Goal: Information Seeking & Learning: Learn about a topic

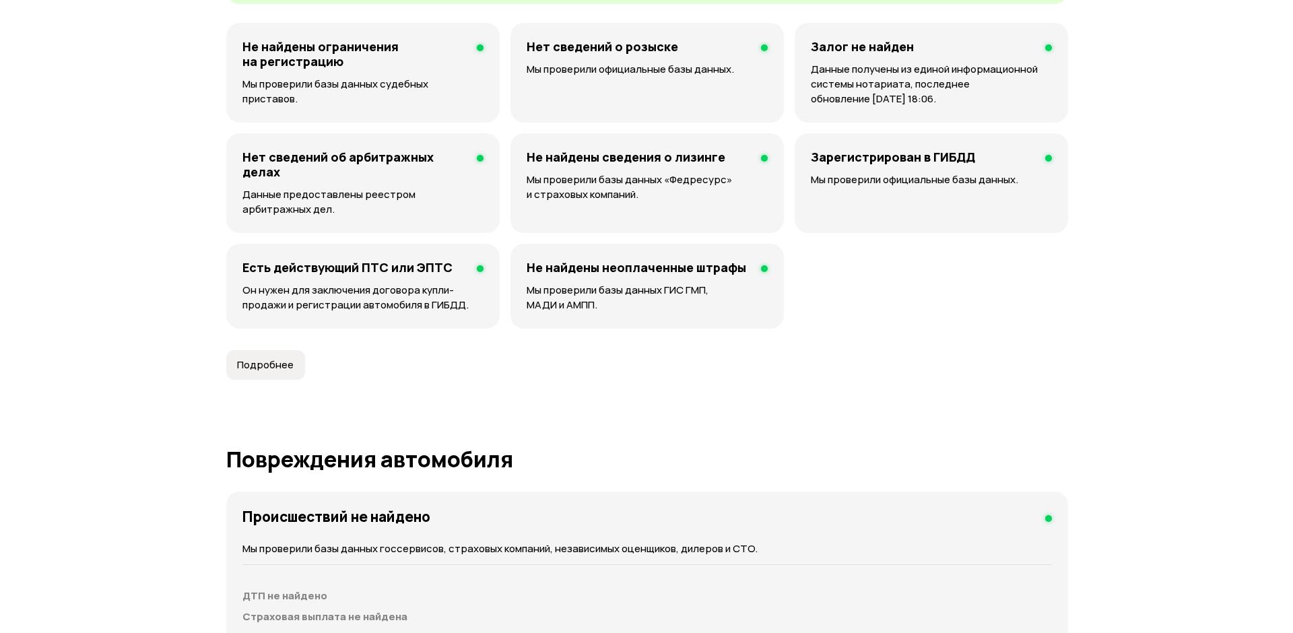
scroll to position [875, 0]
click at [277, 371] on span "Подробнее" at bounding box center [260, 364] width 57 height 13
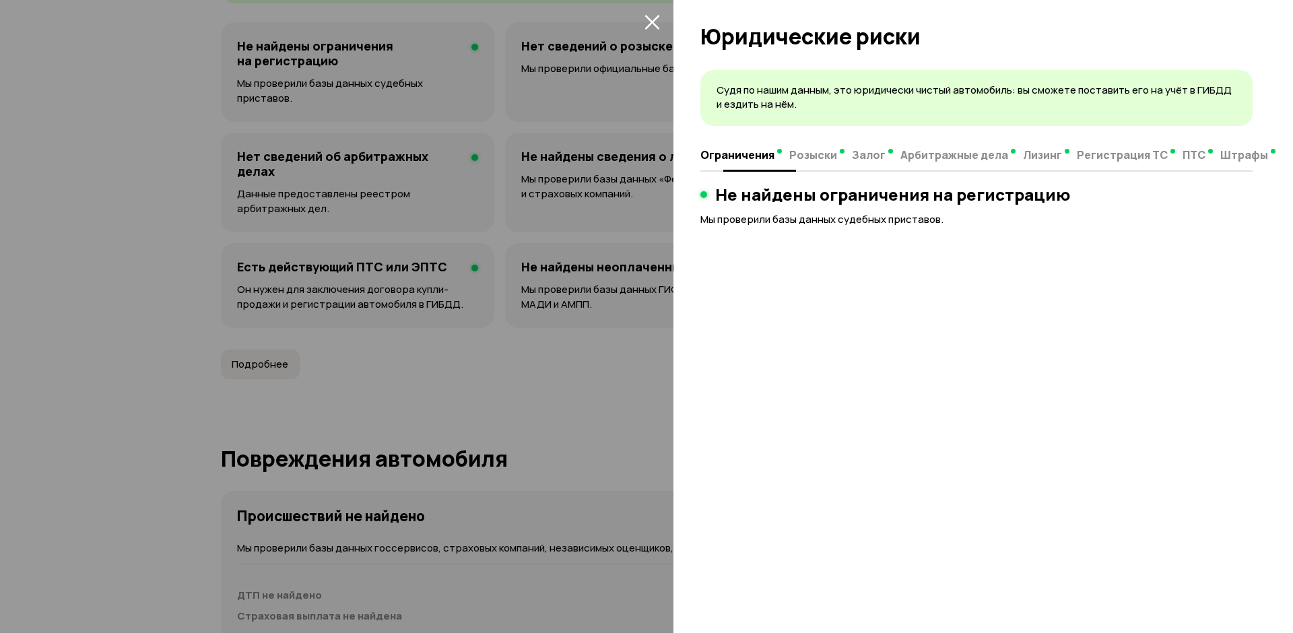
click at [861, 151] on span "Залог" at bounding box center [869, 154] width 34 height 13
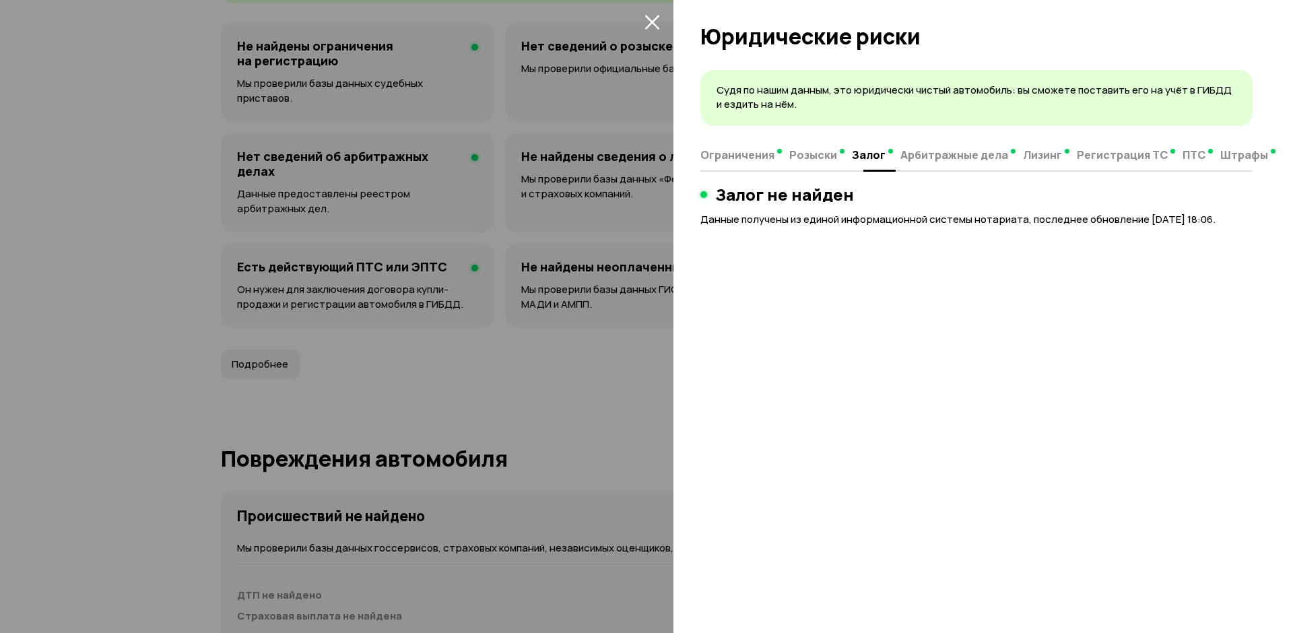
click at [951, 158] on span "Арбитражные дела" at bounding box center [954, 154] width 108 height 13
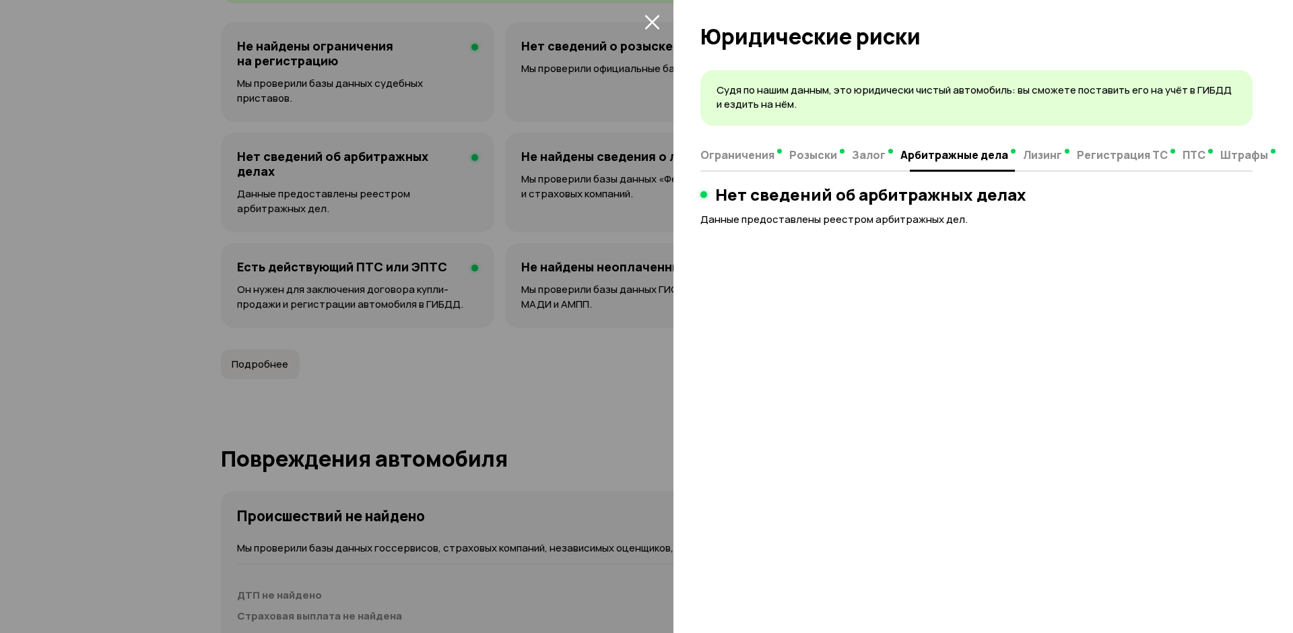
click at [1041, 156] on span "Лизинг" at bounding box center [1042, 154] width 39 height 13
click at [1077, 156] on span "Регистрация ТС" at bounding box center [1112, 154] width 91 height 13
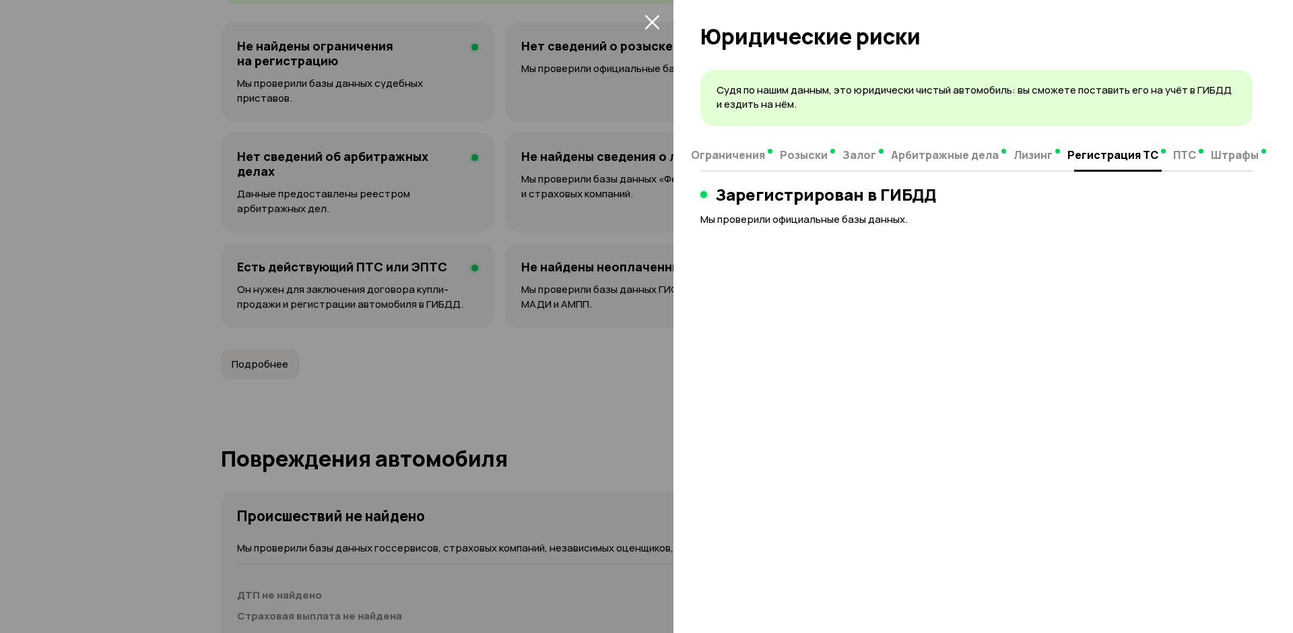
click at [1174, 159] on span "ПТС" at bounding box center [1184, 154] width 23 height 13
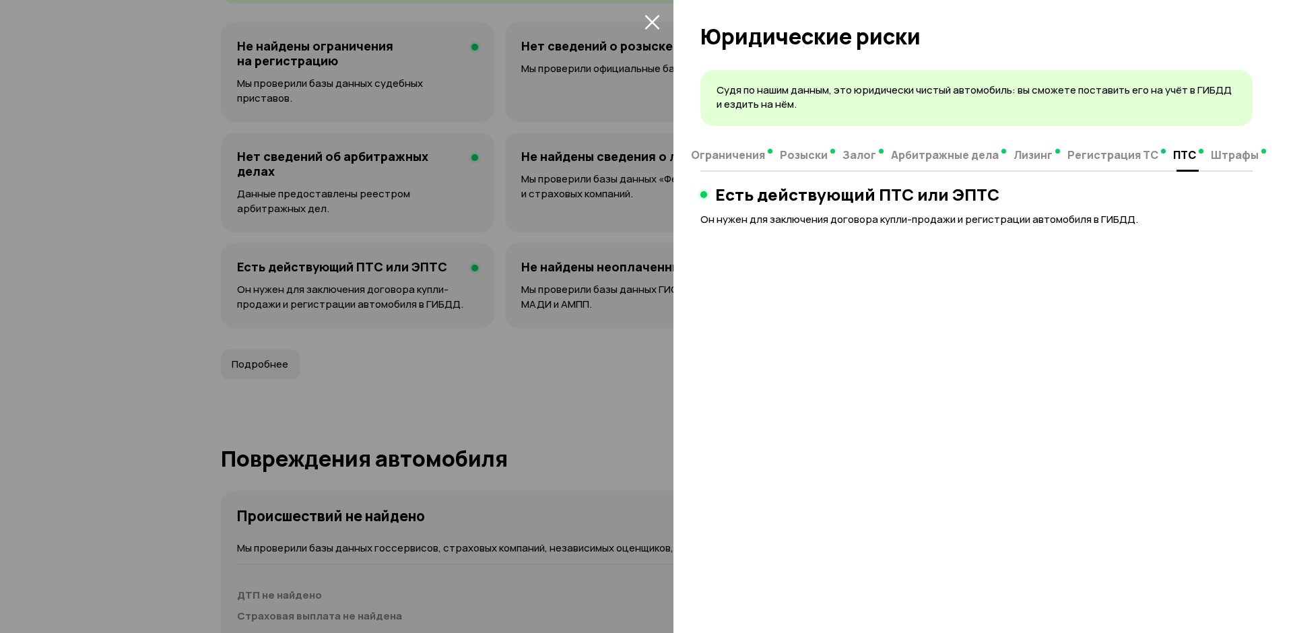
click at [1211, 158] on span "Штрафы" at bounding box center [1235, 154] width 48 height 13
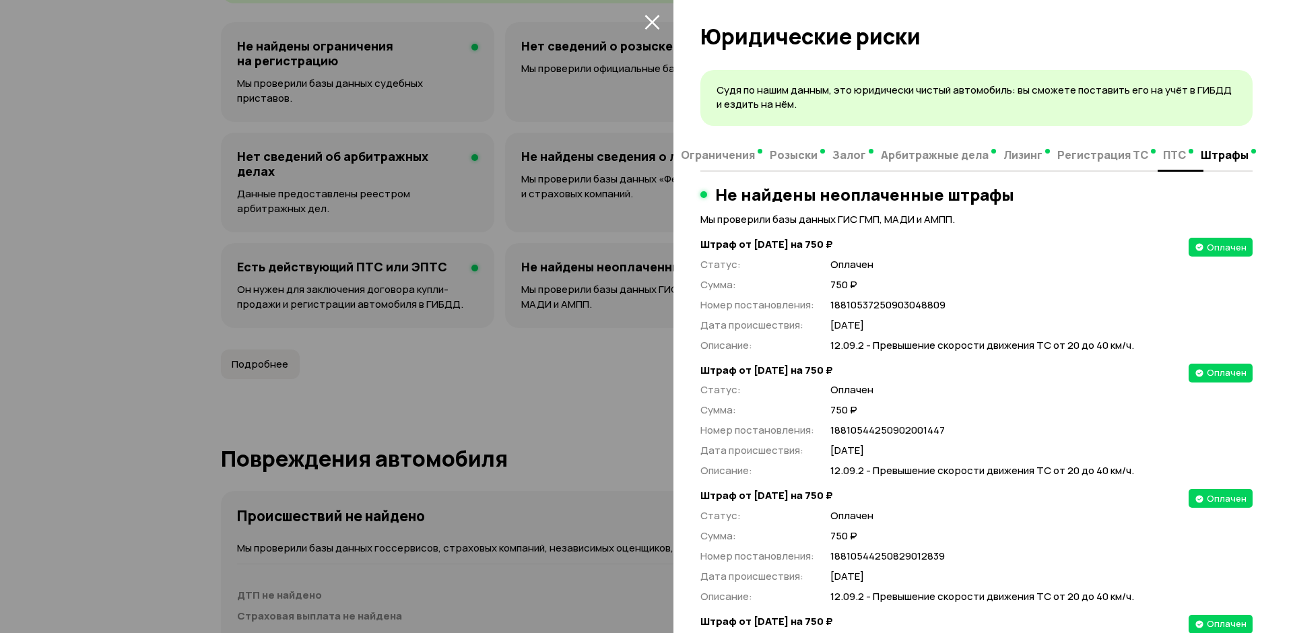
click at [914, 154] on span "Арбитражные дела" at bounding box center [935, 154] width 108 height 13
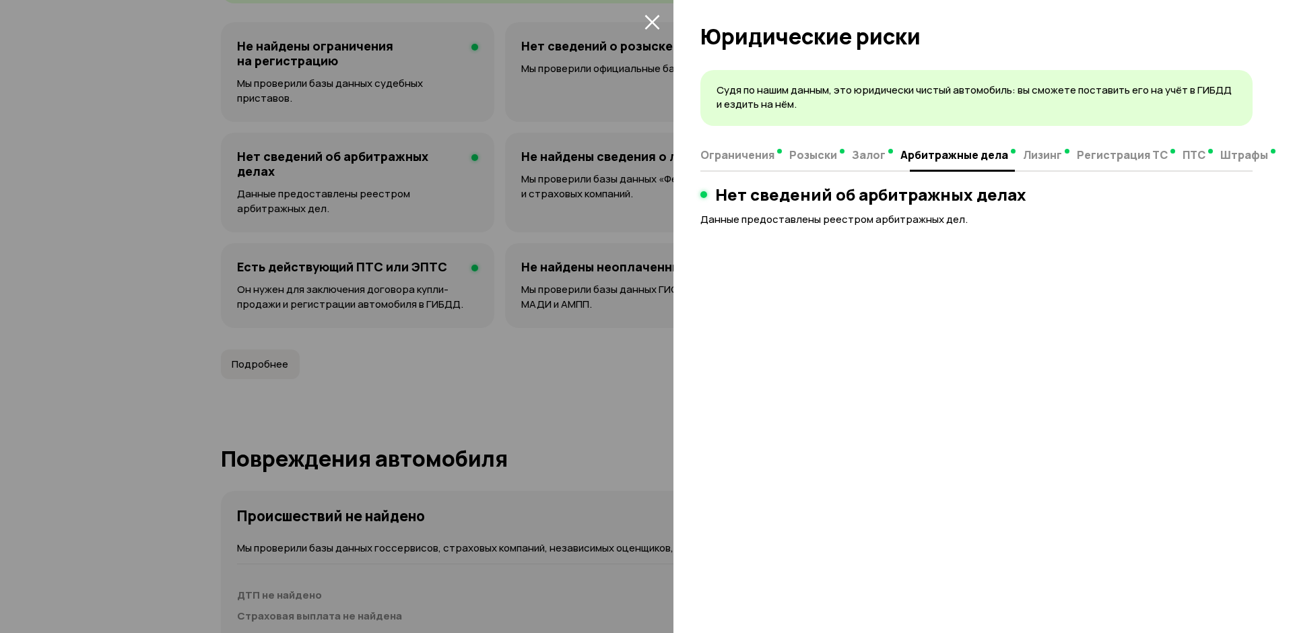
click at [1057, 153] on button "Лизинг" at bounding box center [1046, 154] width 54 height 26
click at [1080, 154] on span "Регистрация ТС" at bounding box center [1112, 154] width 91 height 13
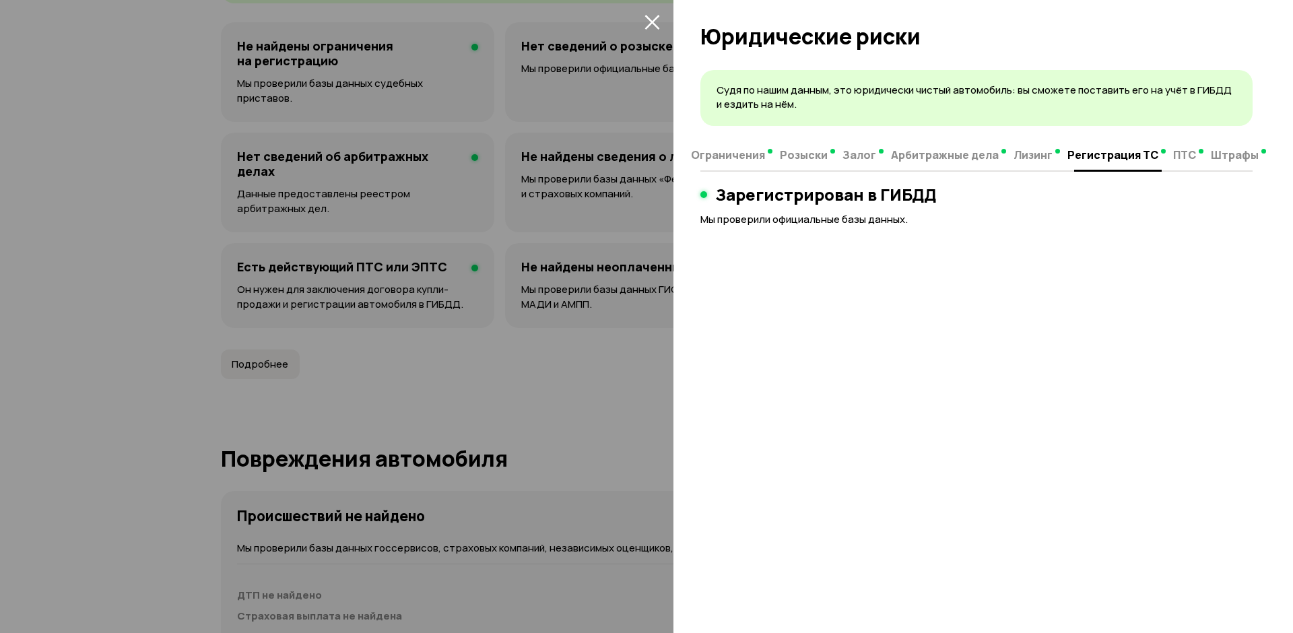
click at [1173, 154] on span "ПТС" at bounding box center [1184, 154] width 23 height 13
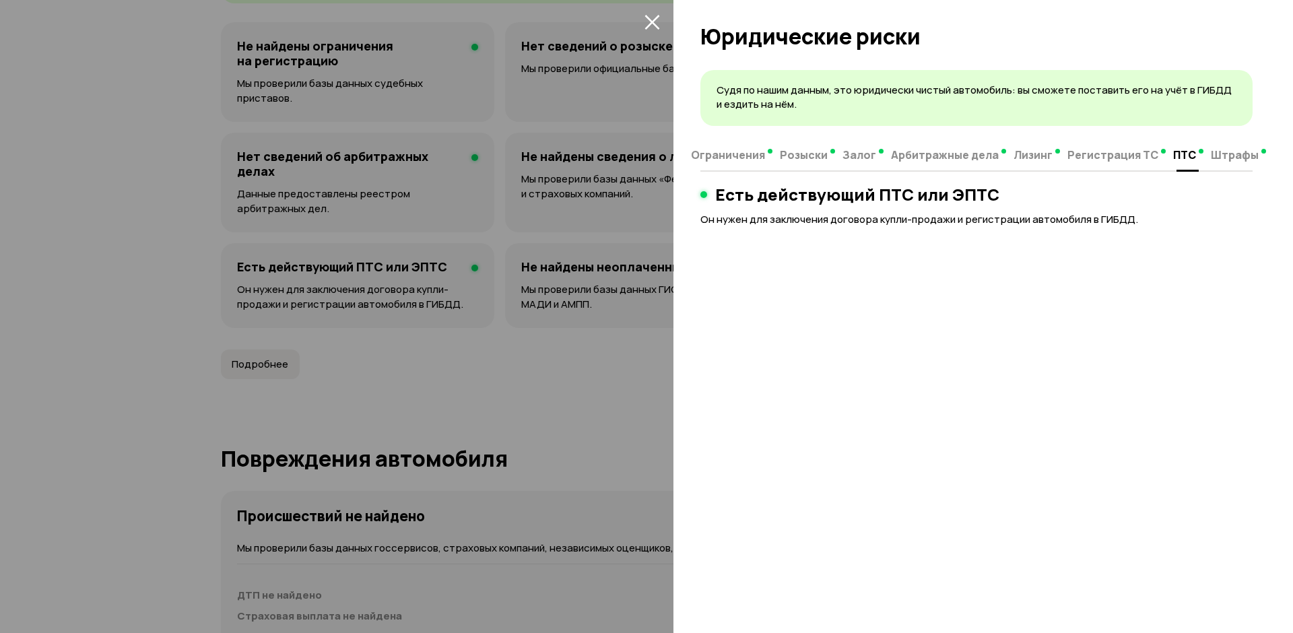
click at [1224, 153] on span "Штрафы" at bounding box center [1235, 154] width 48 height 13
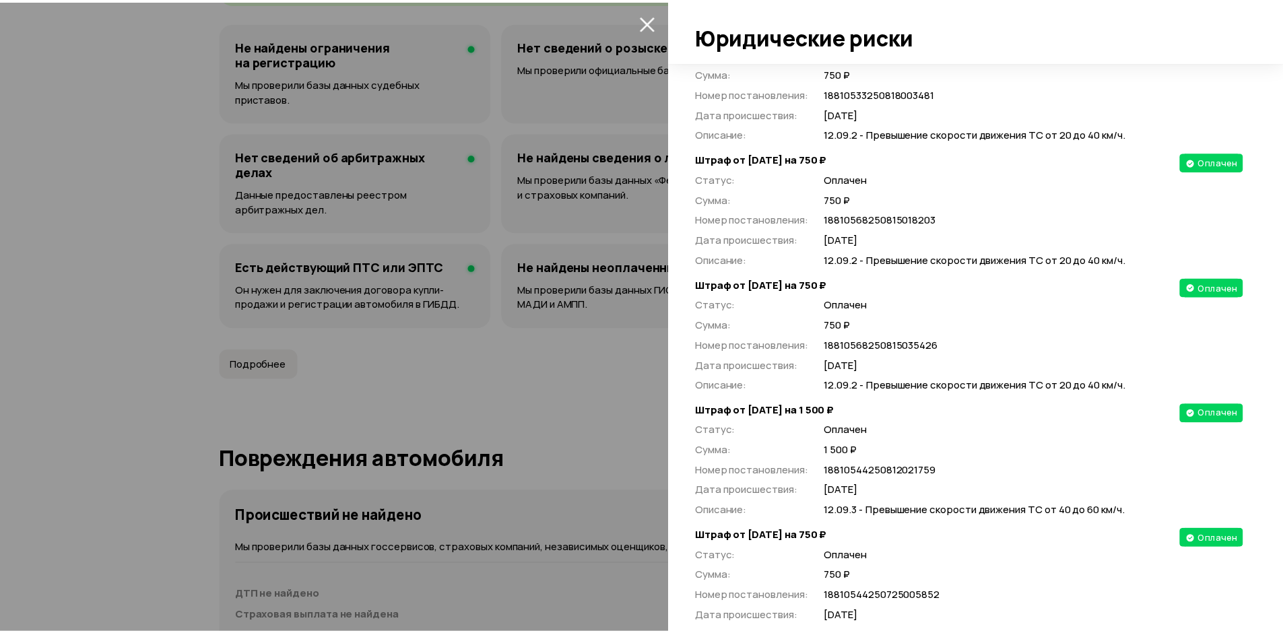
scroll to position [337, 0]
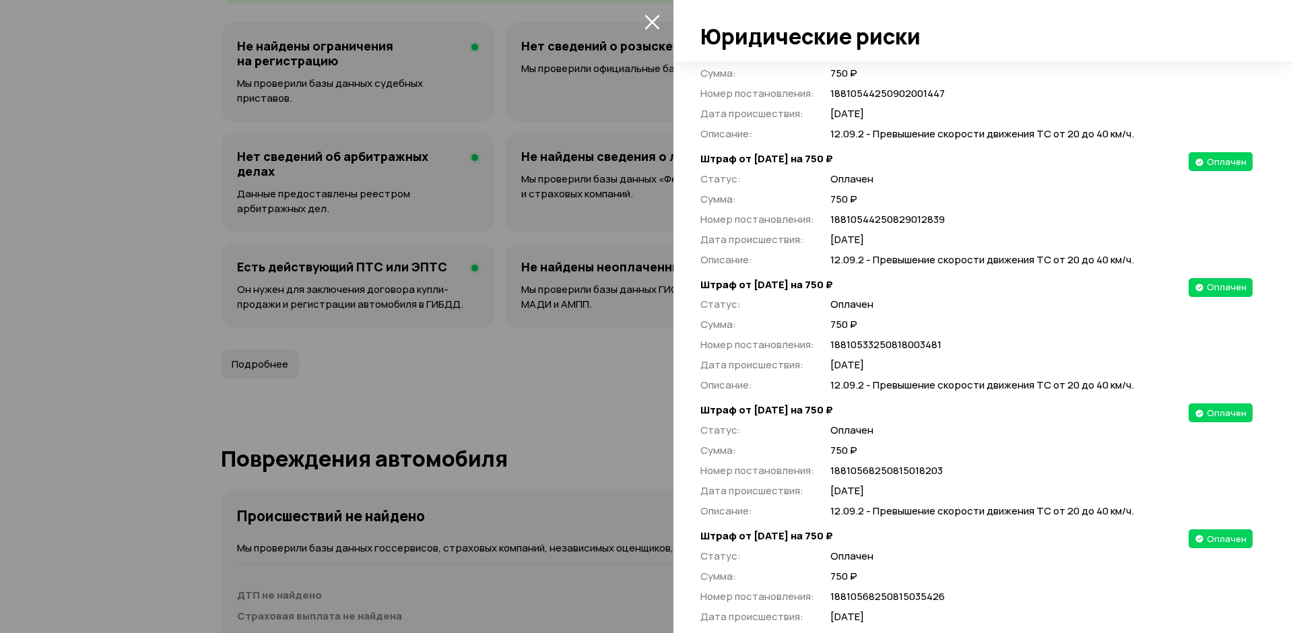
click at [649, 16] on icon "закрыть" at bounding box center [651, 21] width 15 height 15
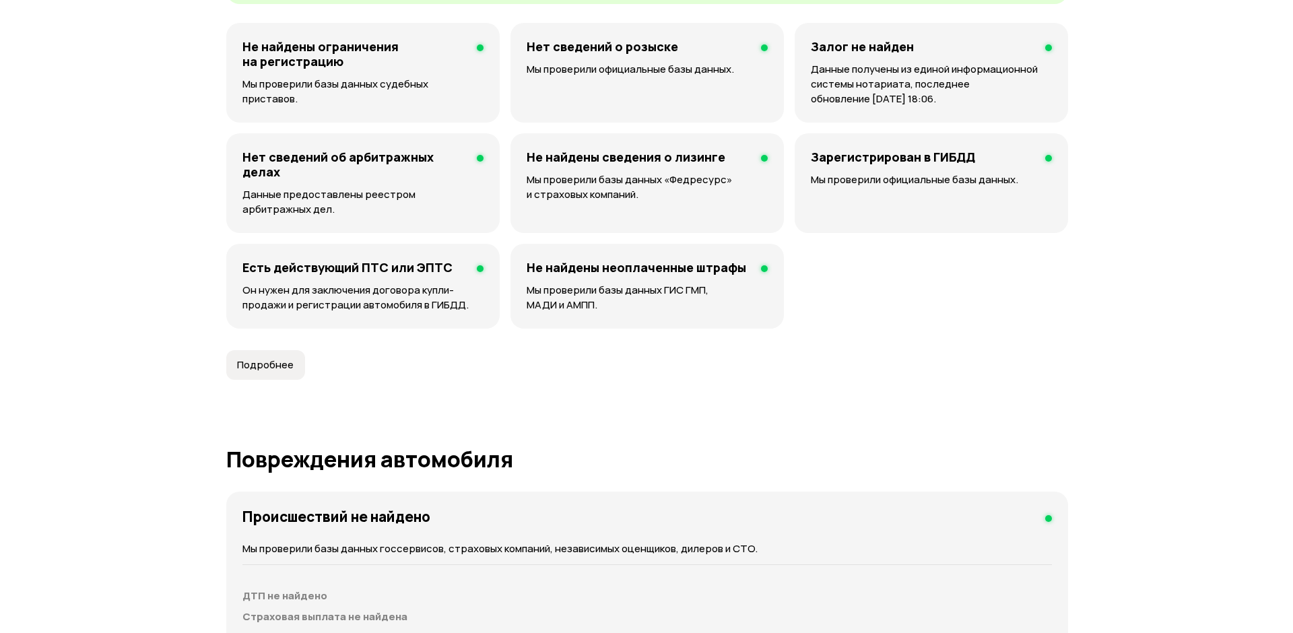
scroll to position [875, 0]
click at [260, 369] on span "Подробнее" at bounding box center [260, 364] width 57 height 13
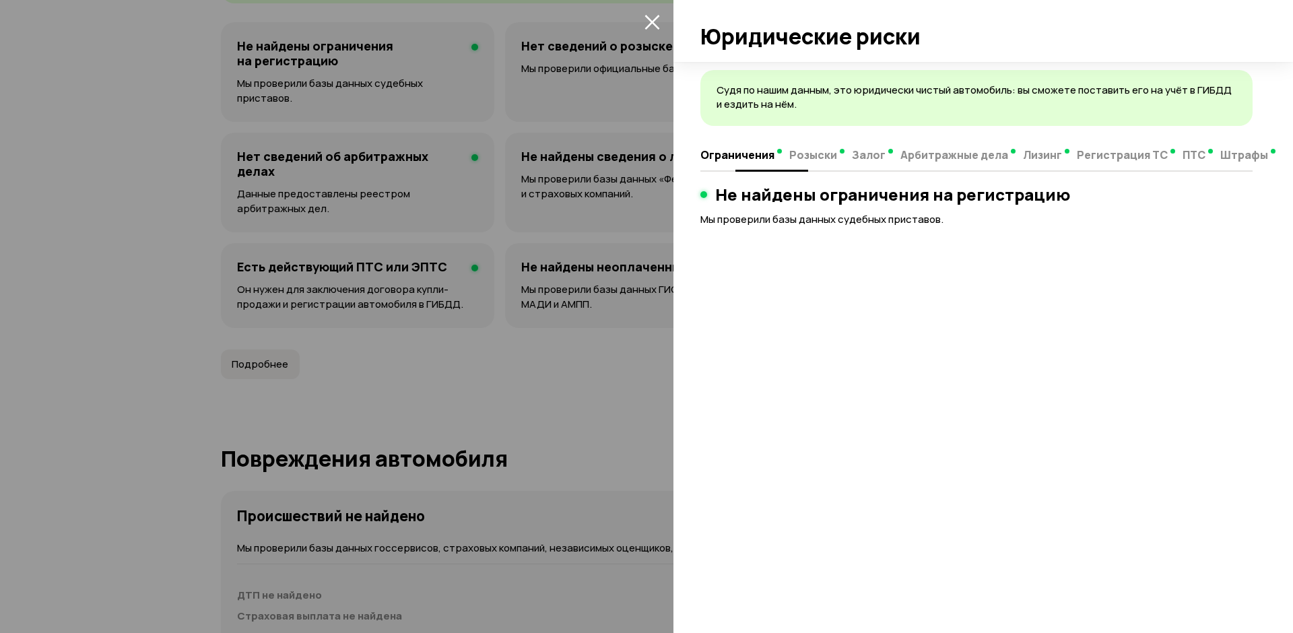
click at [1190, 156] on span "ПТС" at bounding box center [1193, 154] width 23 height 13
click at [1224, 155] on span "Штрафы" at bounding box center [1235, 154] width 48 height 13
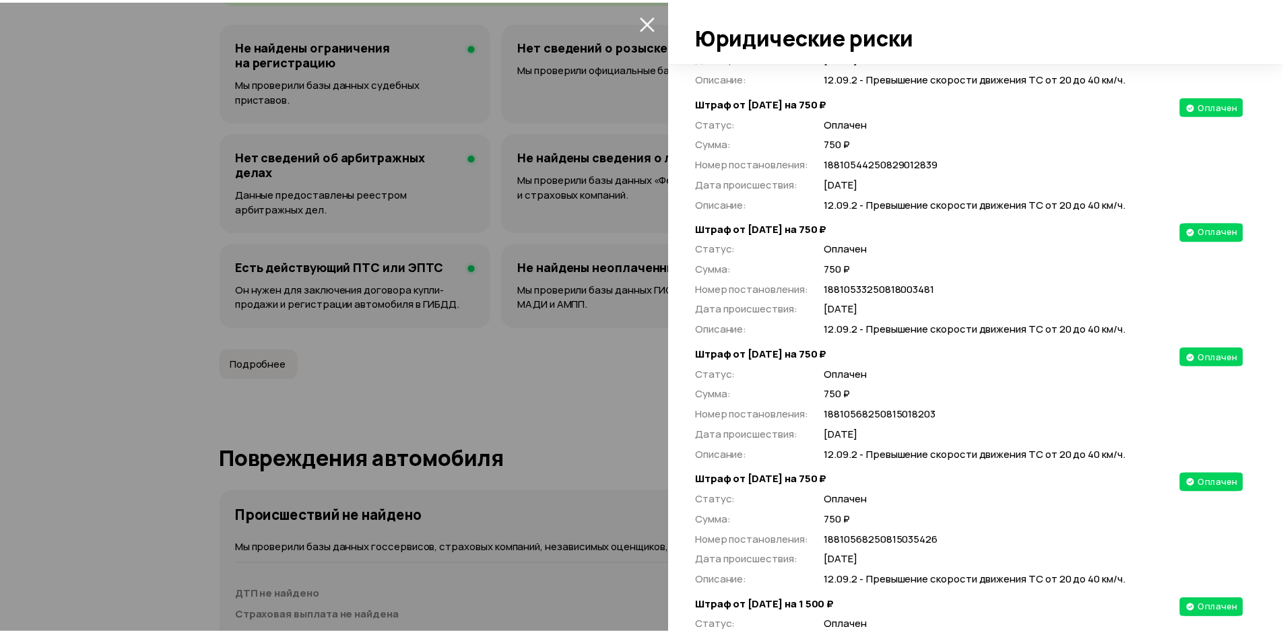
scroll to position [0, 0]
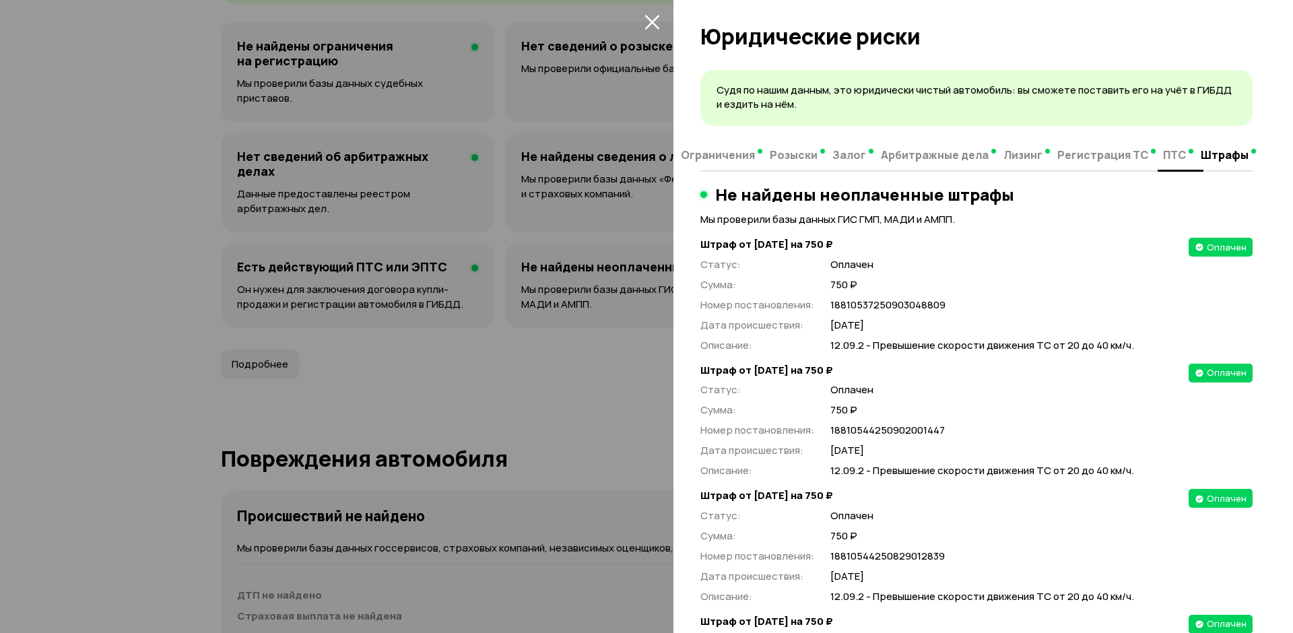
click at [914, 158] on span "Арбитражные дела" at bounding box center [935, 154] width 108 height 13
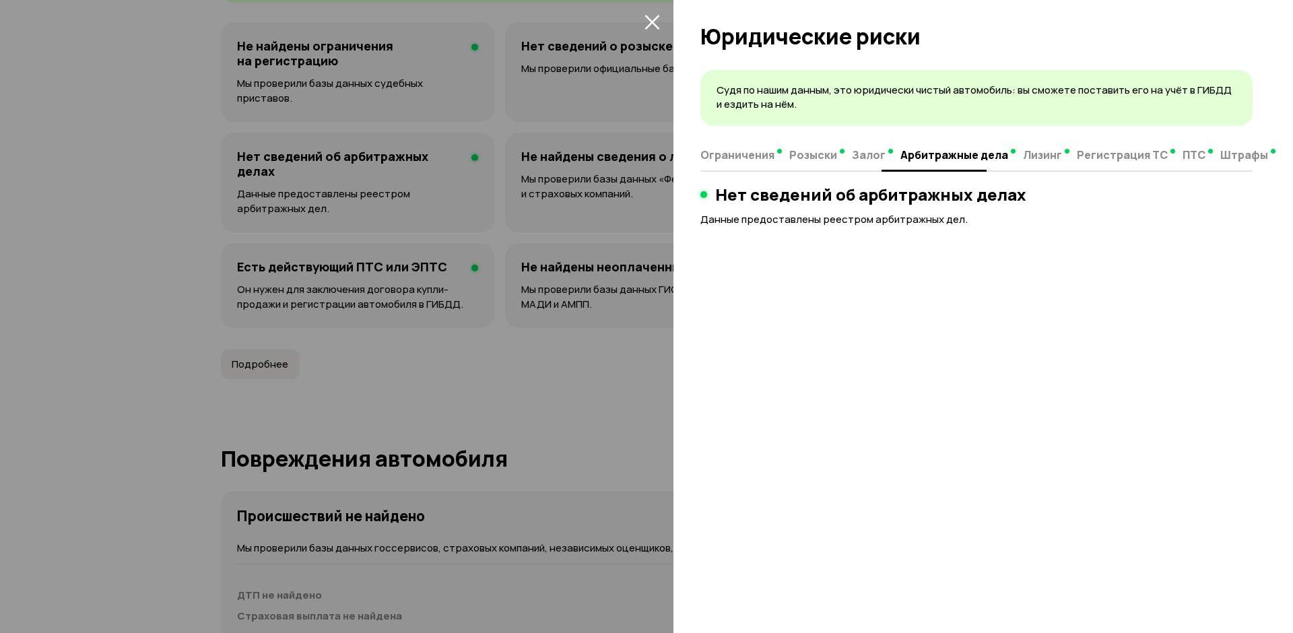
click at [880, 158] on span "Залог" at bounding box center [869, 154] width 34 height 13
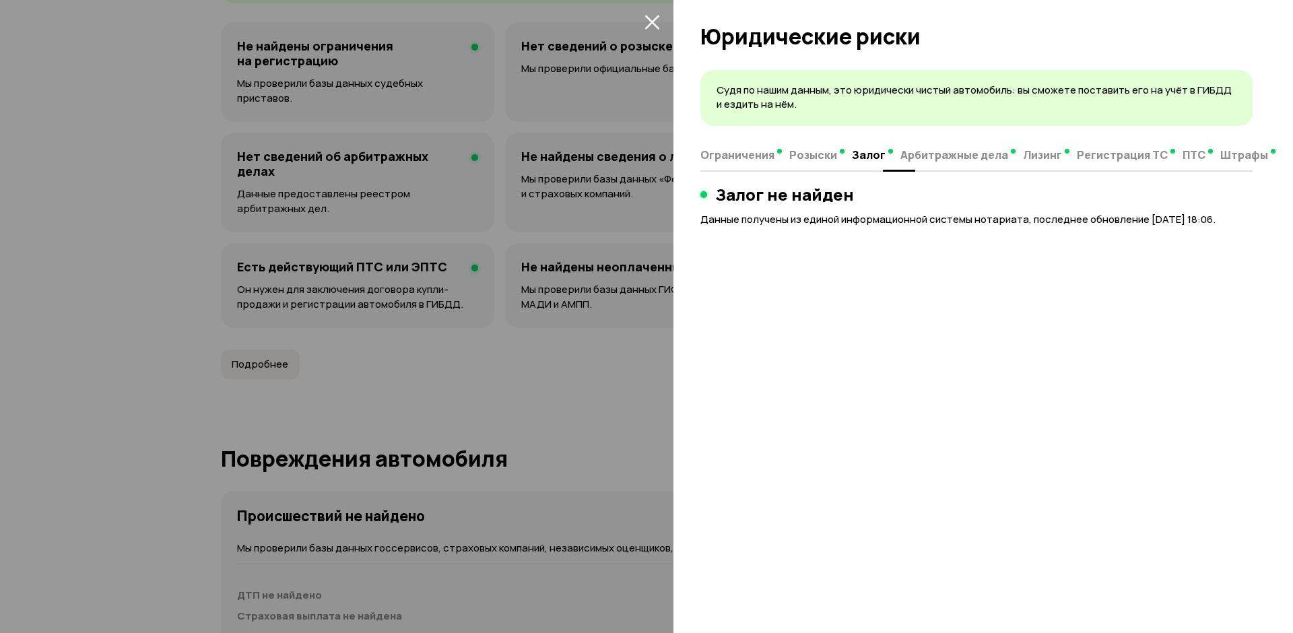
click at [1223, 156] on span "Штрафы" at bounding box center [1244, 154] width 48 height 13
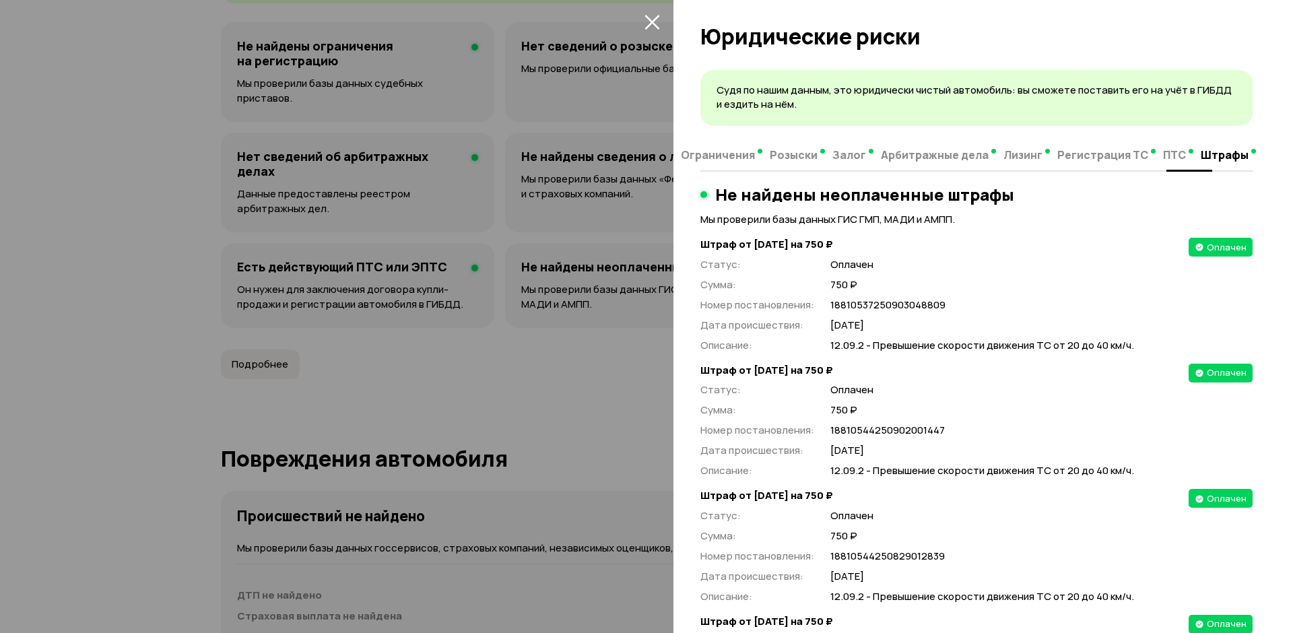
click at [1093, 157] on span "Регистрация ТС" at bounding box center [1102, 154] width 91 height 13
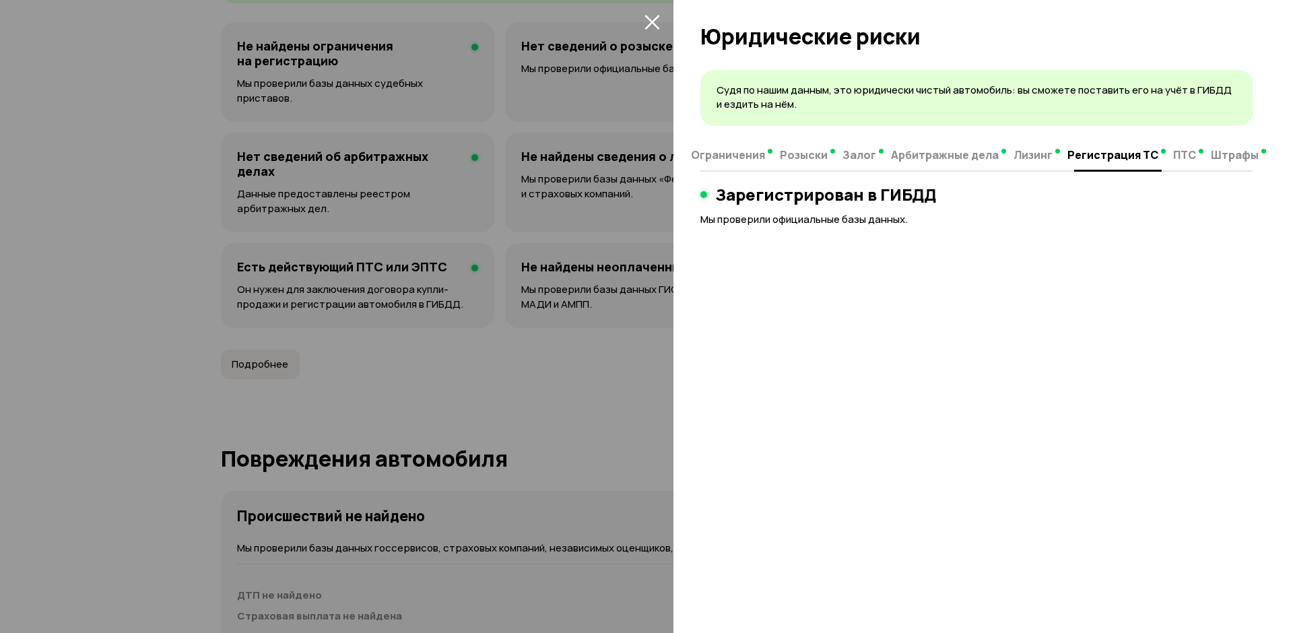
click at [1173, 153] on span "ПТС" at bounding box center [1184, 154] width 23 height 13
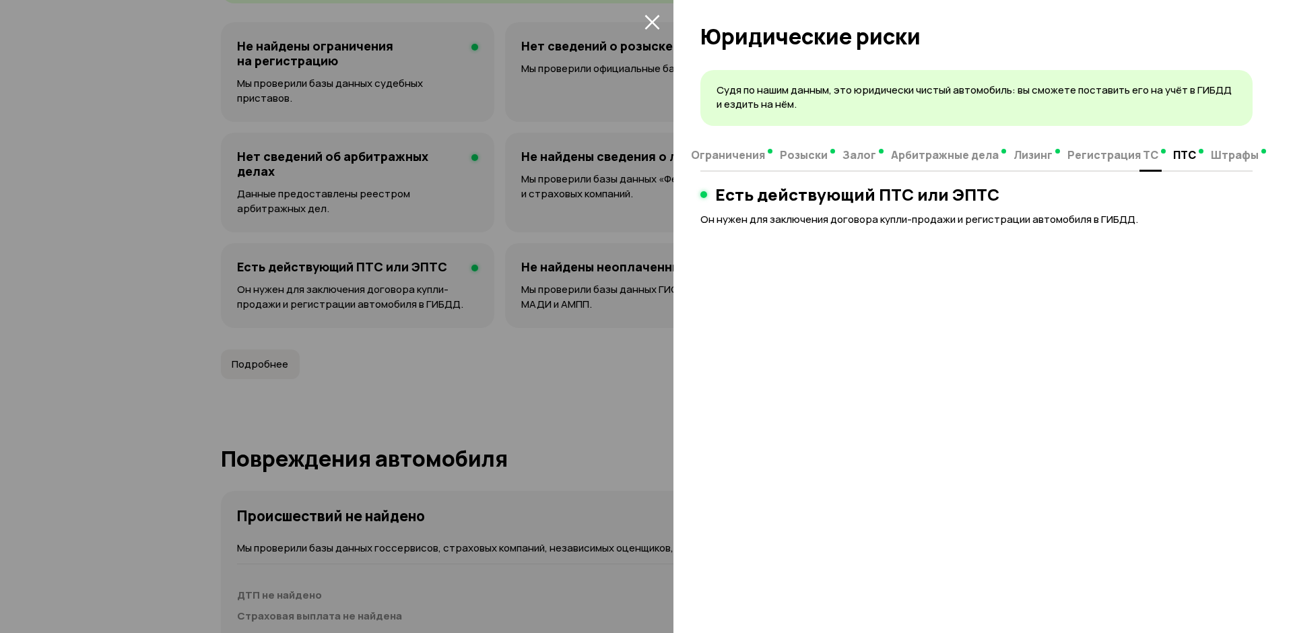
click at [1026, 159] on span "Лизинг" at bounding box center [1032, 154] width 39 height 13
click at [929, 156] on span "Арбитражные дела" at bounding box center [945, 154] width 108 height 13
click at [580, 213] on div at bounding box center [646, 316] width 1293 height 633
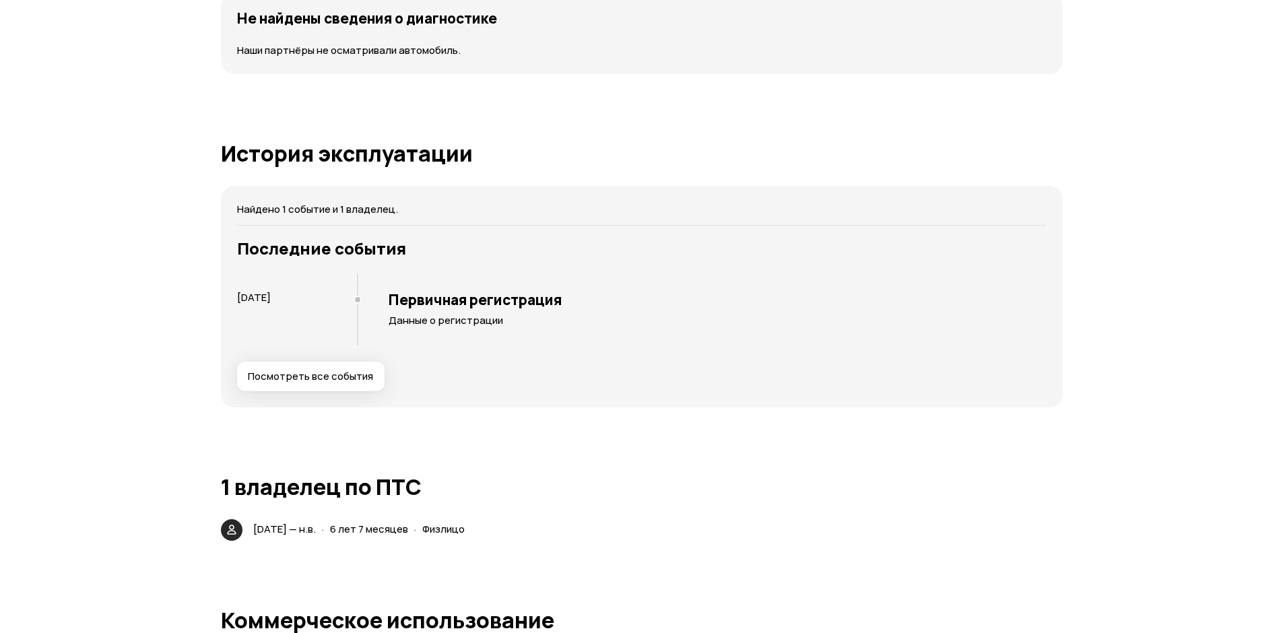
scroll to position [1751, 0]
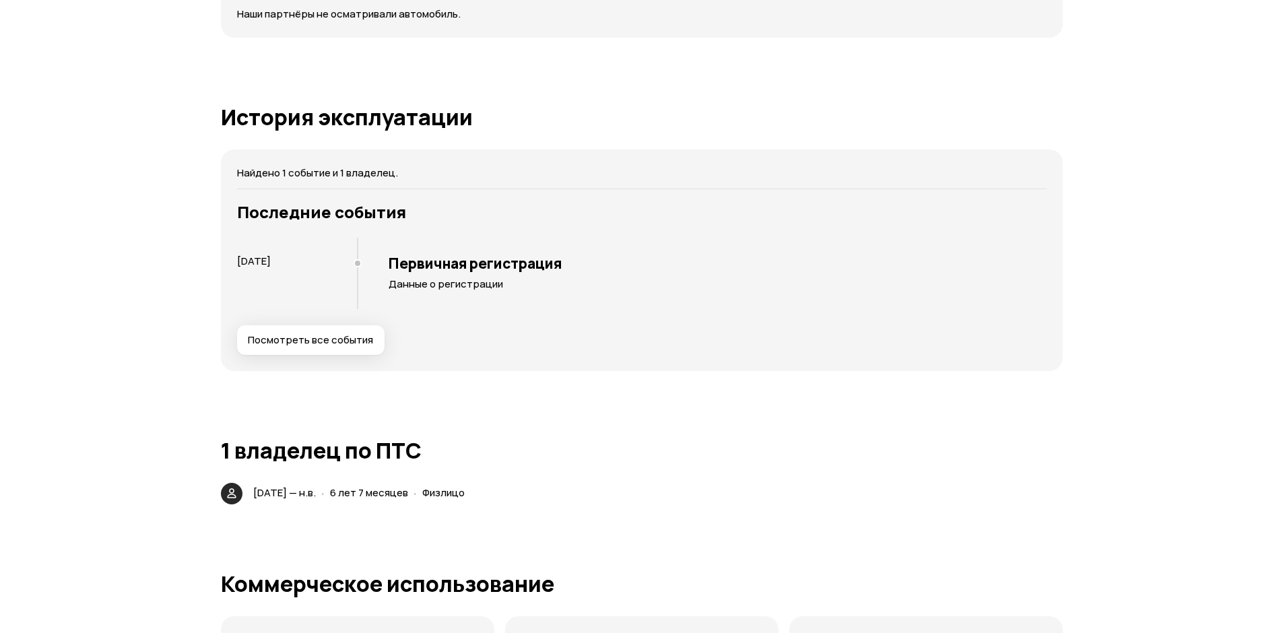
click at [312, 341] on span "Посмотреть все события" at bounding box center [310, 339] width 125 height 13
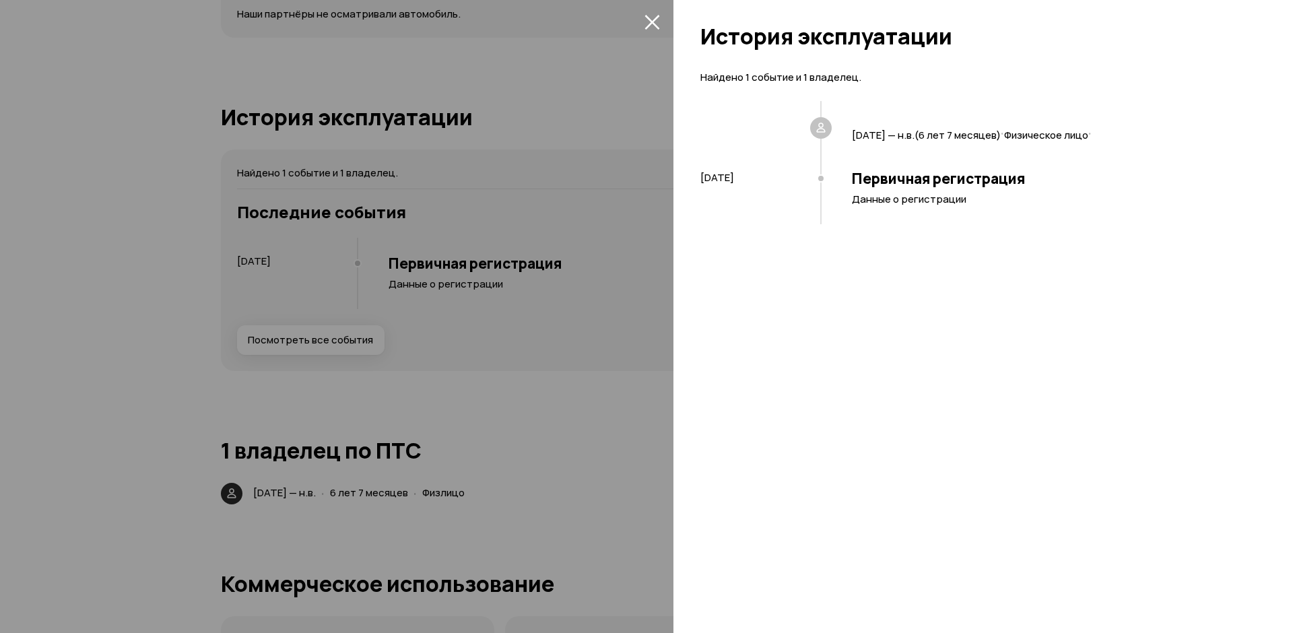
click at [595, 273] on div at bounding box center [646, 316] width 1293 height 633
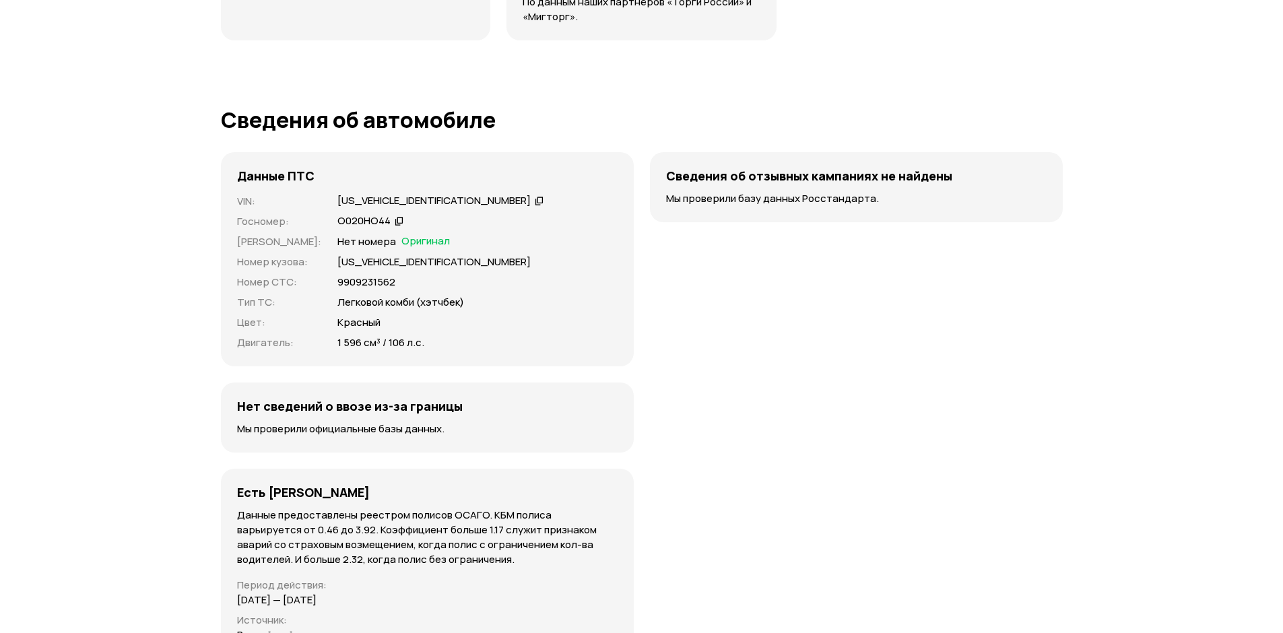
scroll to position [2963, 0]
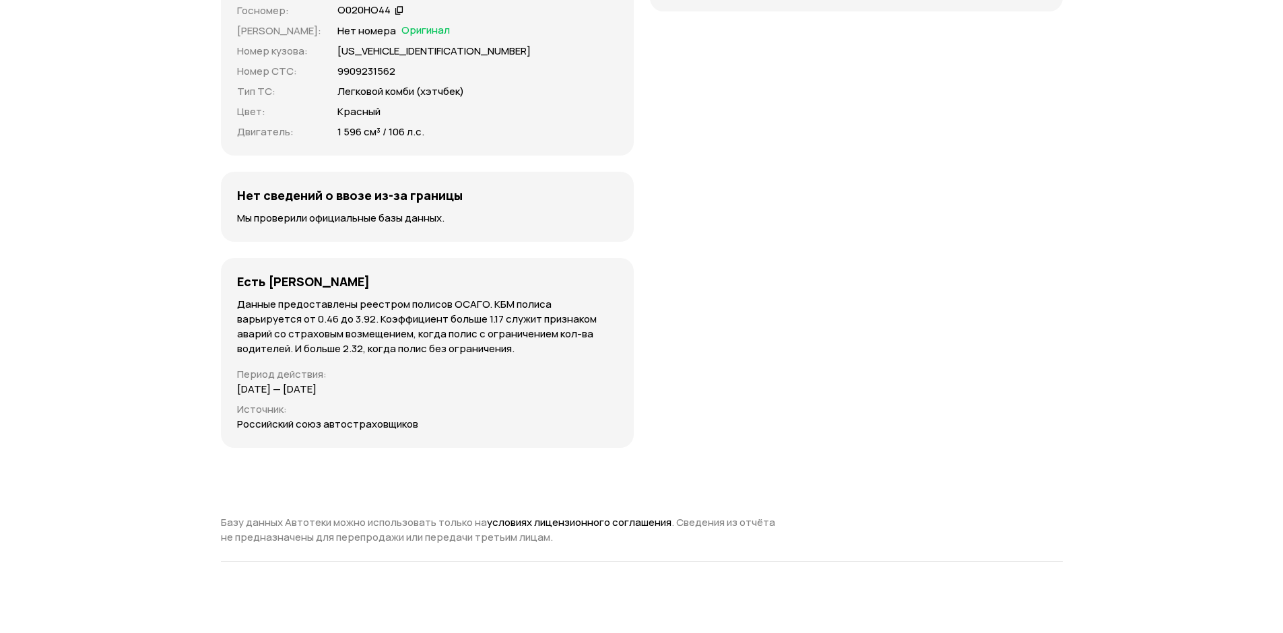
scroll to position [3232, 0]
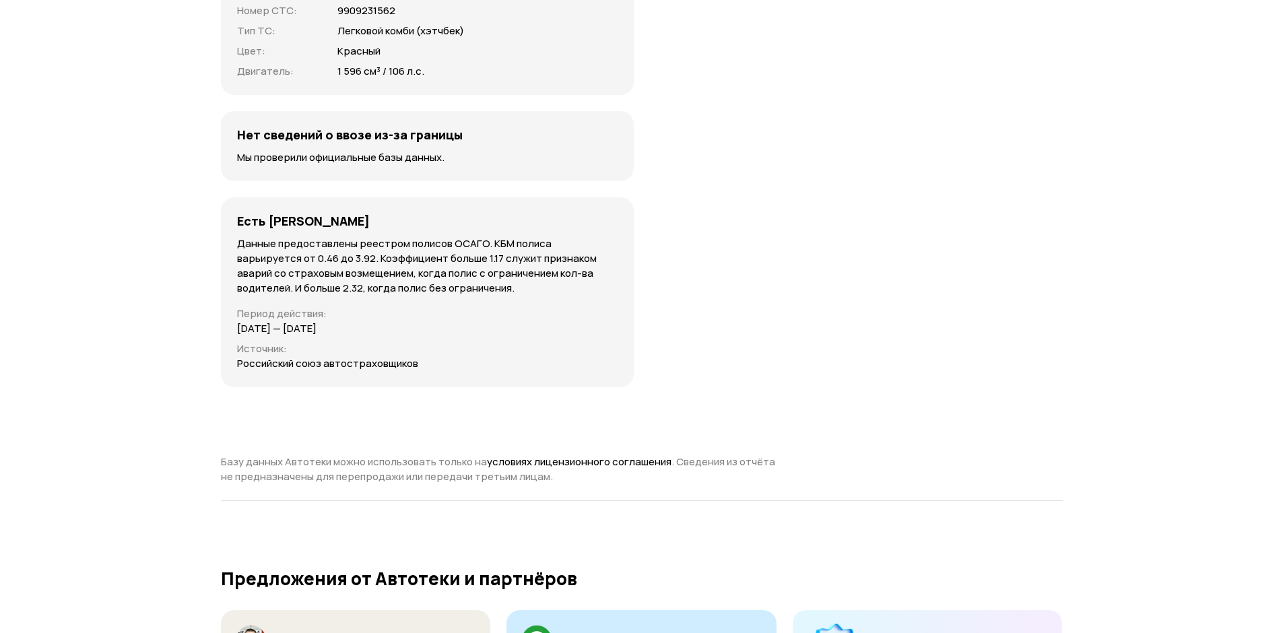
drag, startPoint x: 156, startPoint y: 312, endPoint x: 174, endPoint y: 308, distance: 19.3
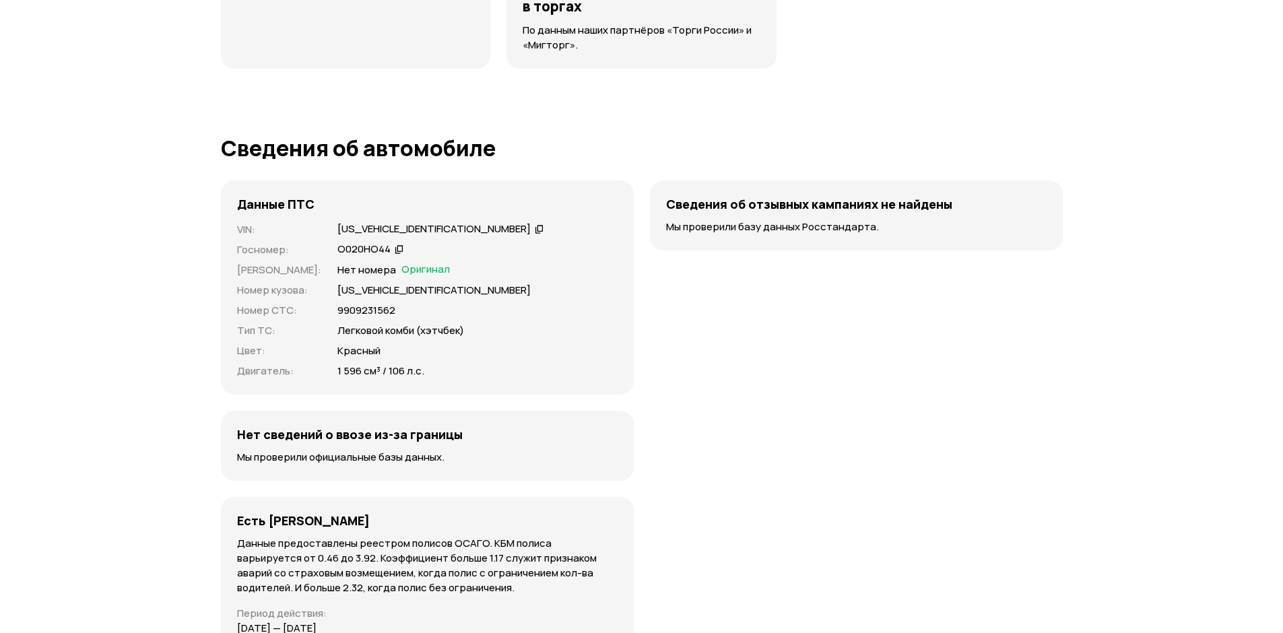
scroll to position [2896, 0]
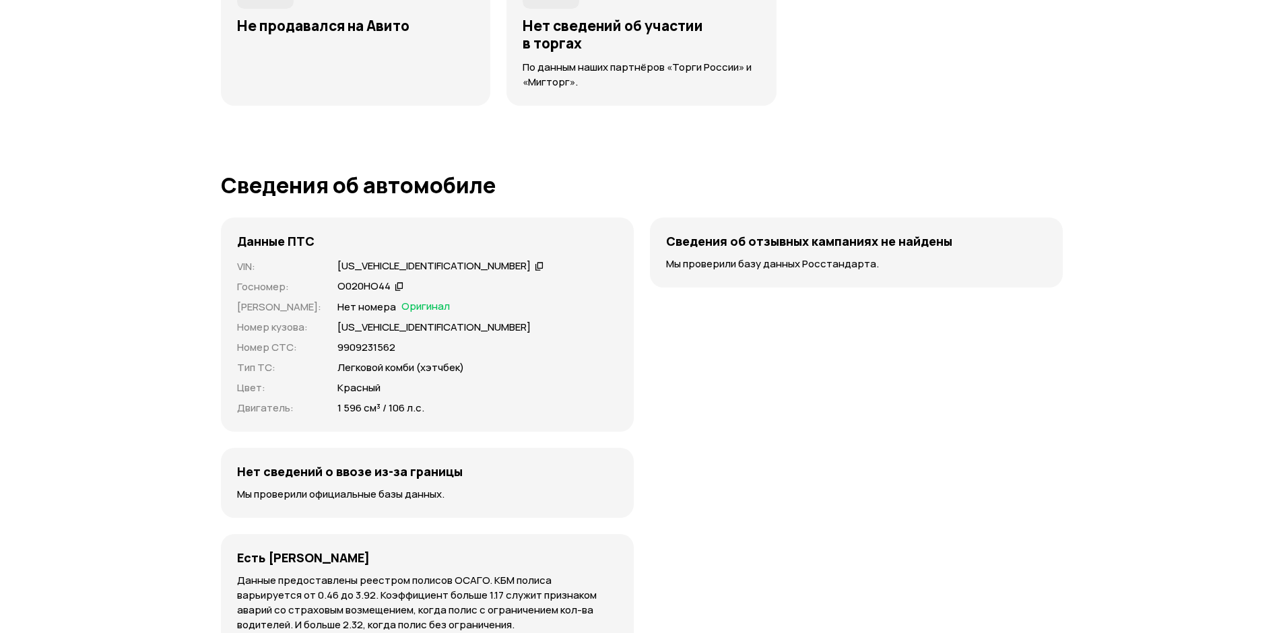
click at [395, 287] on icon at bounding box center [399, 285] width 9 height 13
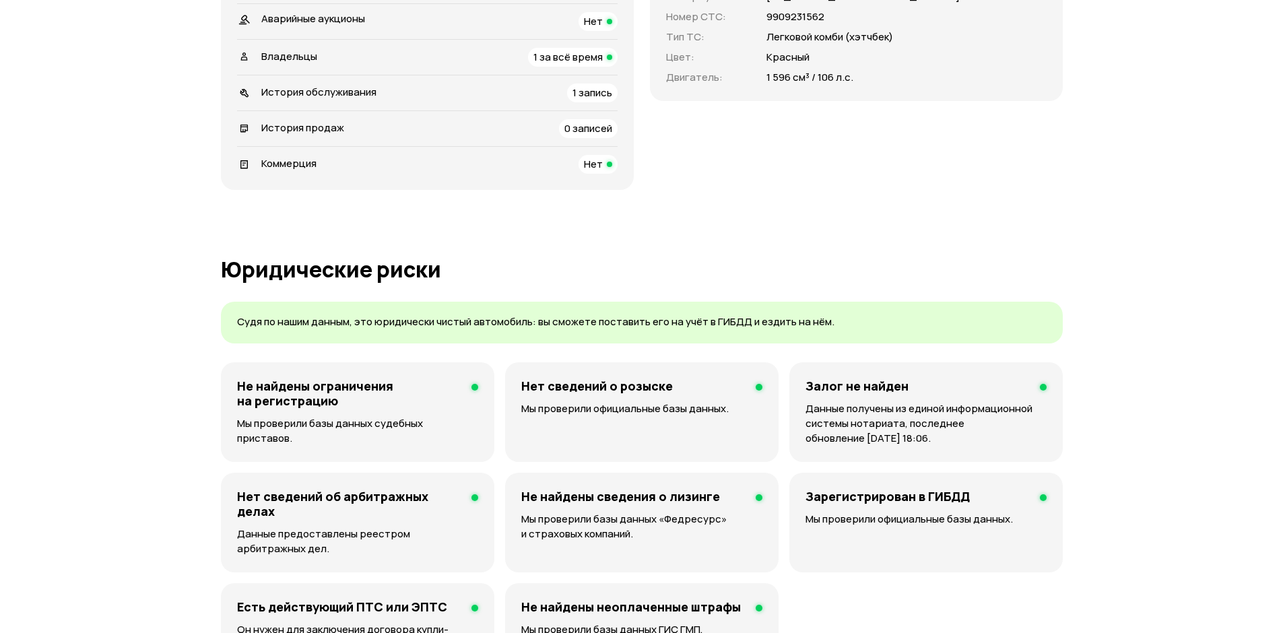
scroll to position [337, 0]
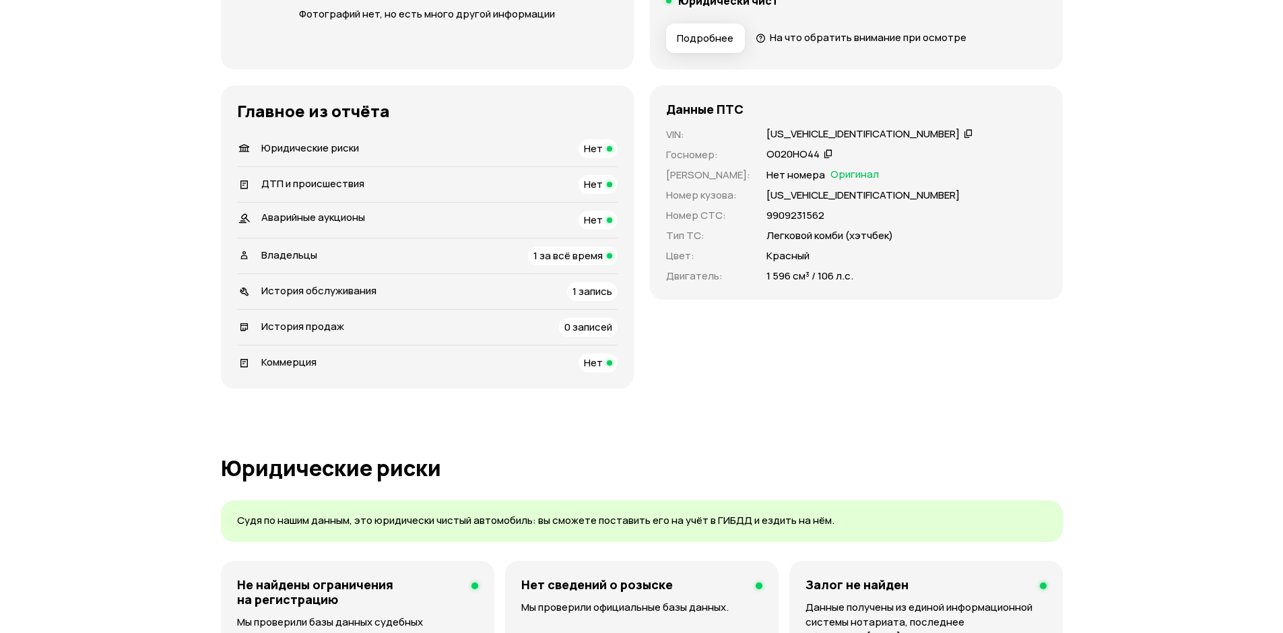
click at [340, 288] on span "История обслуживания" at bounding box center [318, 290] width 115 height 14
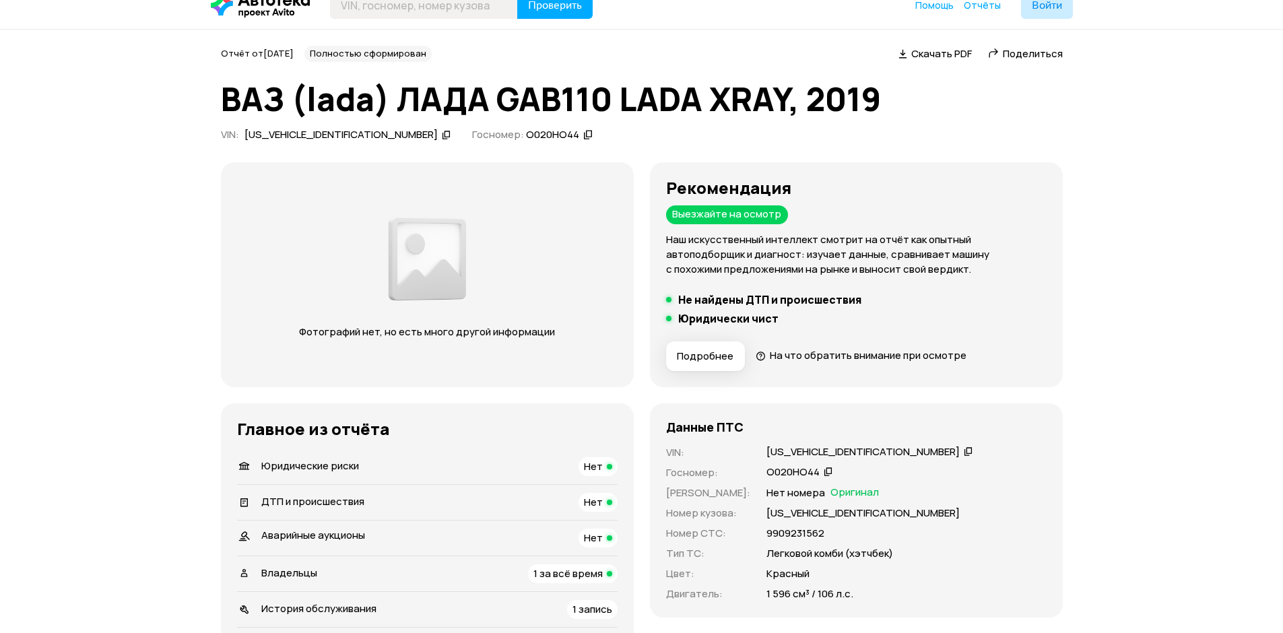
scroll to position [0, 0]
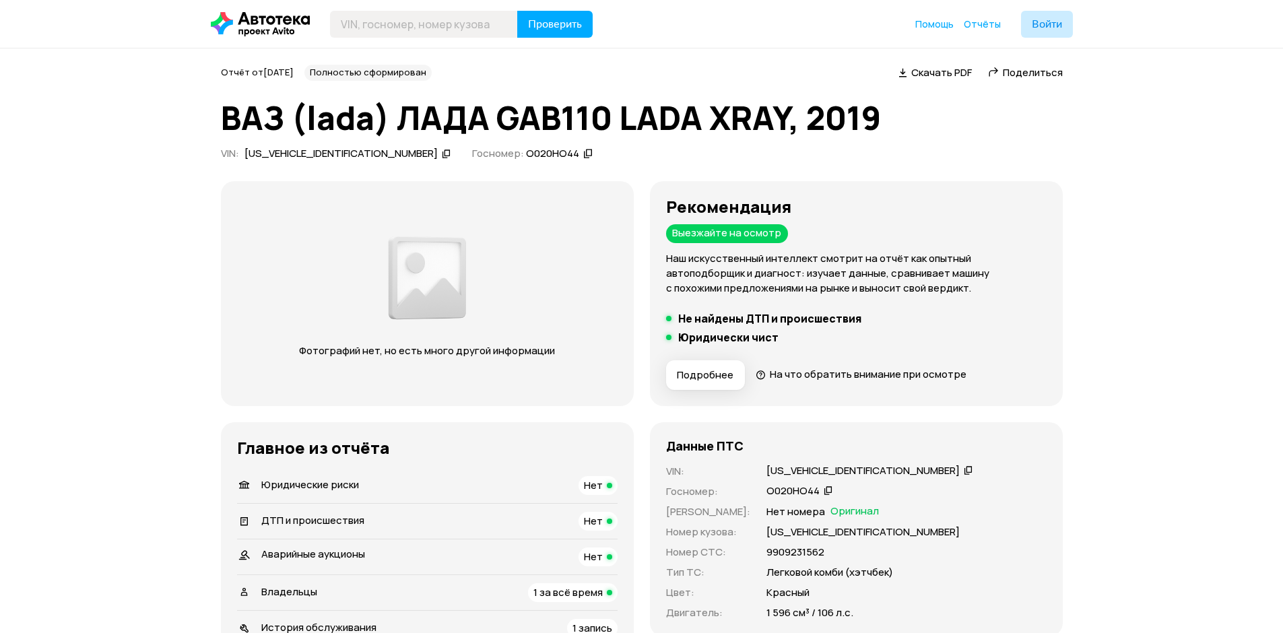
click at [696, 378] on span "Подробнее" at bounding box center [705, 374] width 57 height 13
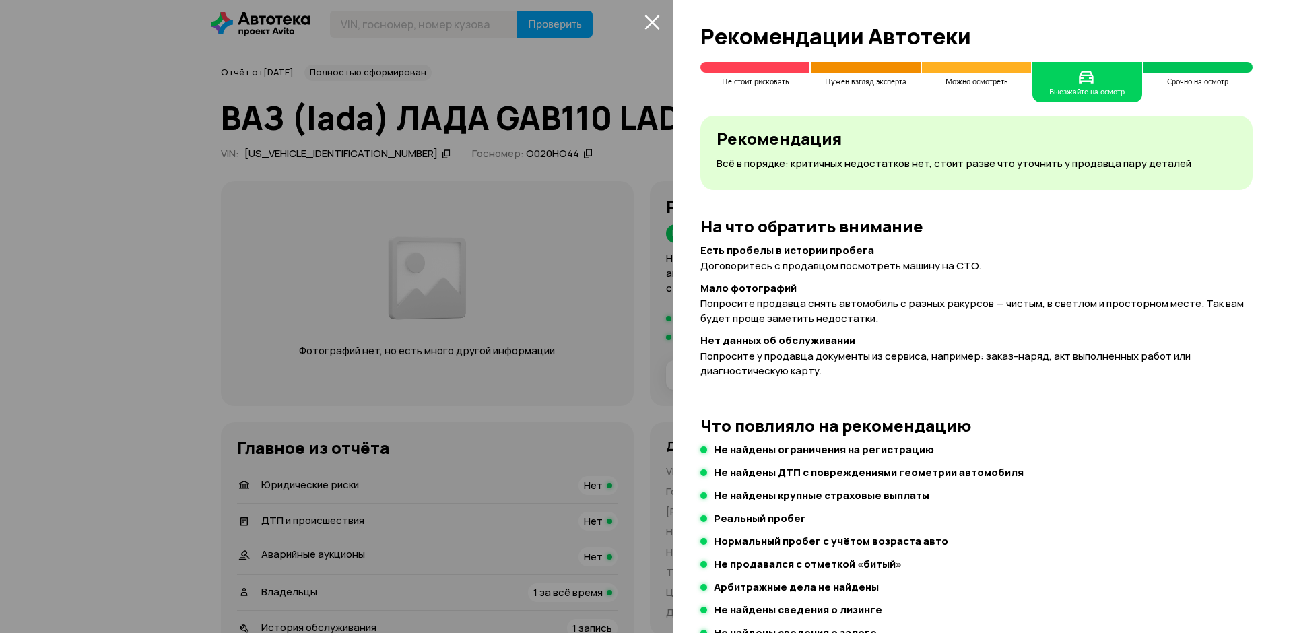
click at [606, 307] on div at bounding box center [646, 316] width 1293 height 633
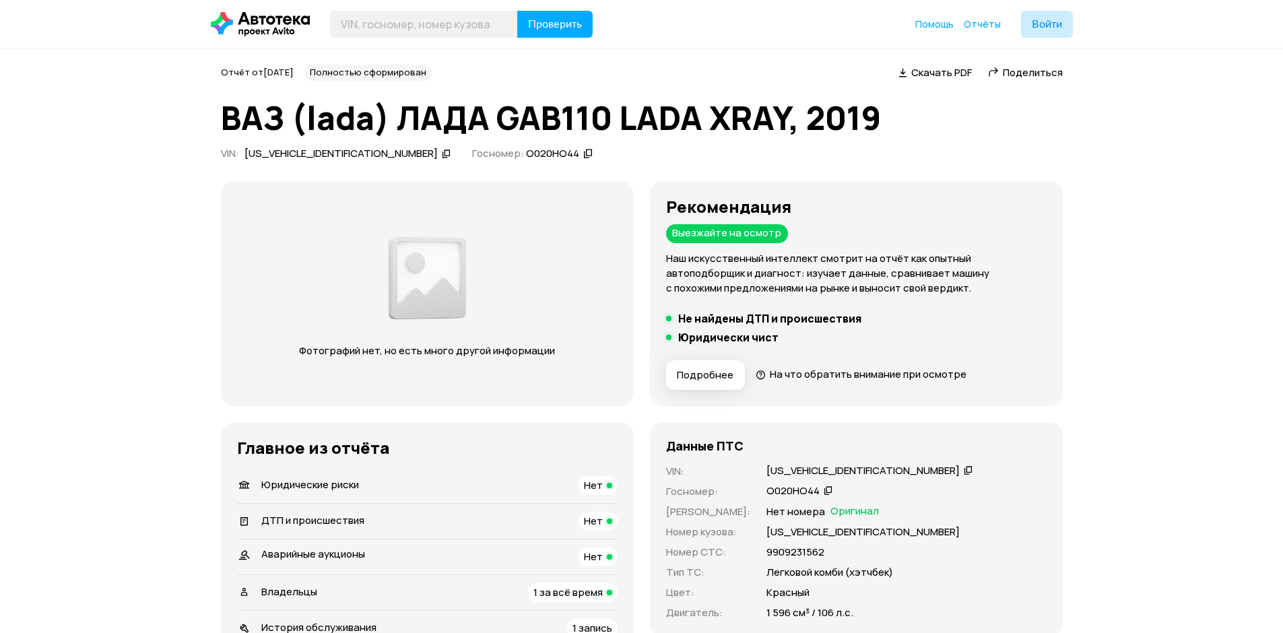
click at [698, 378] on span "Подробнее" at bounding box center [705, 374] width 57 height 13
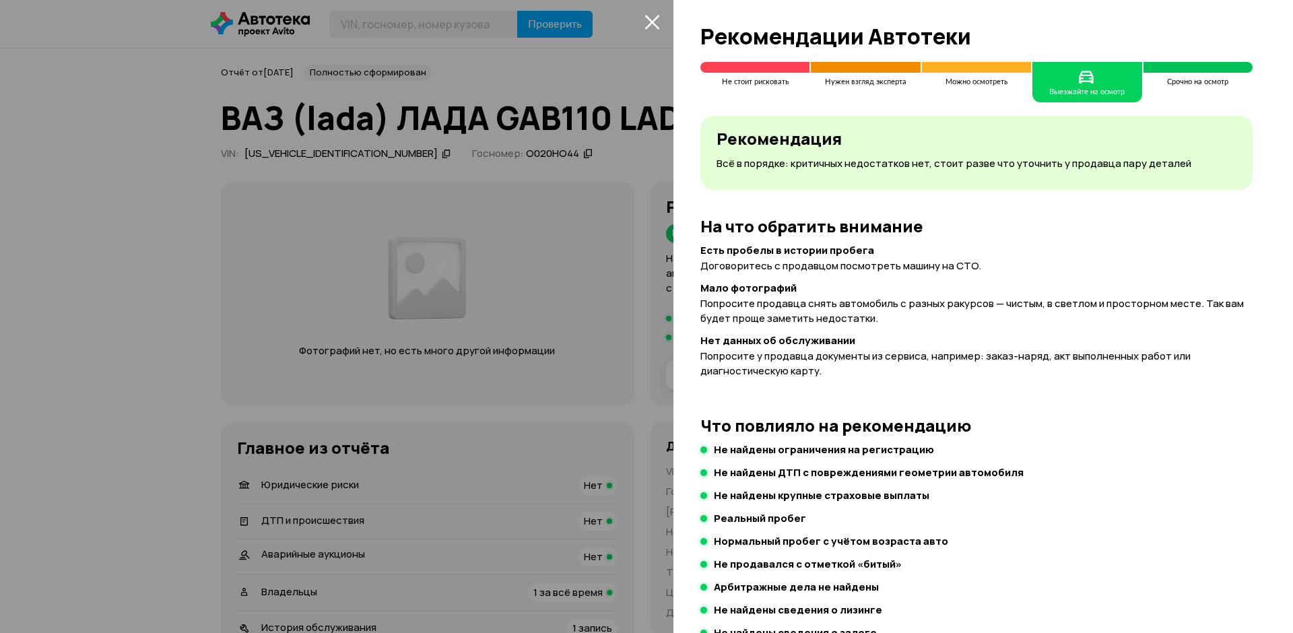
click at [985, 69] on span at bounding box center [976, 67] width 109 height 11
click at [612, 106] on div at bounding box center [646, 316] width 1293 height 633
